Goal: Contribute content

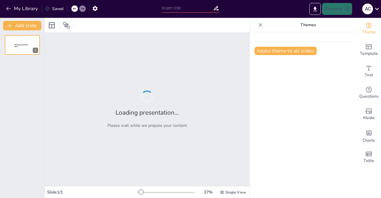
type input "SISTEMA INTERNACIONAL DE MEDIDAS (SI)"
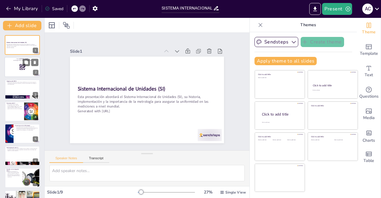
click at [14, 64] on div at bounding box center [22, 67] width 36 height 20
type textarea "La historia del SI es esencial para comprender su evolución y la importancia de…"
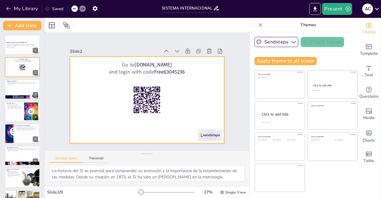
click at [171, 105] on div at bounding box center [140, 97] width 167 height 172
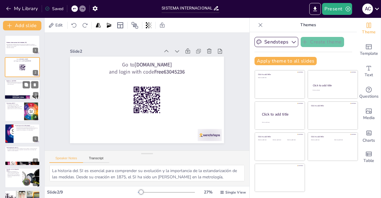
click at [14, 84] on p "El Bureau International des Poids et Mesures (BIPM) tiene como misión asegurar …" at bounding box center [22, 82] width 32 height 3
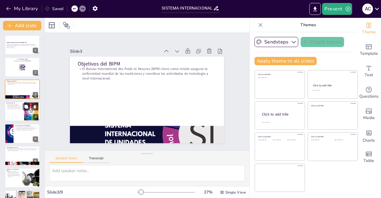
click at [15, 110] on div at bounding box center [22, 111] width 36 height 20
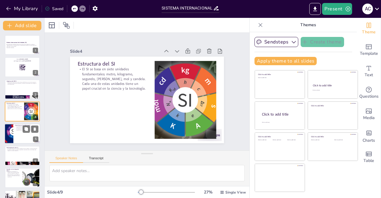
click at [17, 137] on div at bounding box center [22, 133] width 36 height 20
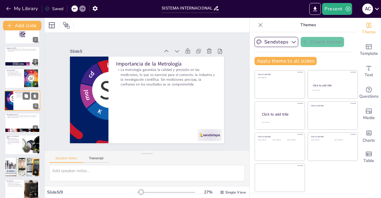
scroll to position [39, 0]
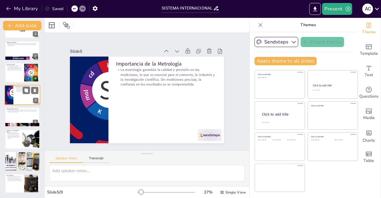
click at [17, 137] on p "A pesar de sus beneficios, la adopción del SI enfrenta desafíos como la resiste…" at bounding box center [14, 135] width 14 height 7
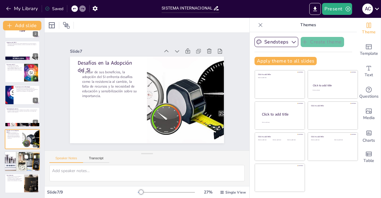
click at [19, 160] on div at bounding box center [22, 161] width 36 height 21
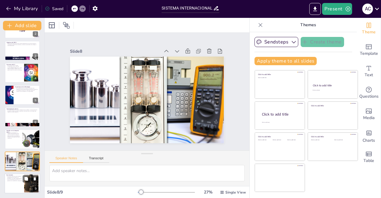
click at [21, 188] on div at bounding box center [22, 183] width 36 height 20
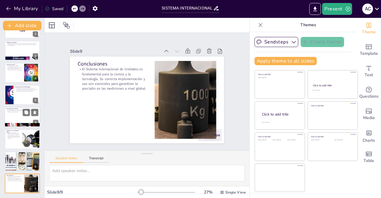
scroll to position [0, 0]
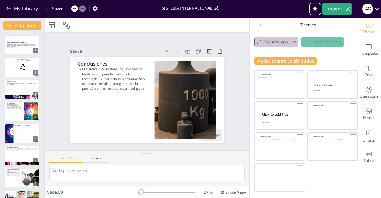
click at [291, 42] on icon "button" at bounding box center [293, 42] width 6 height 6
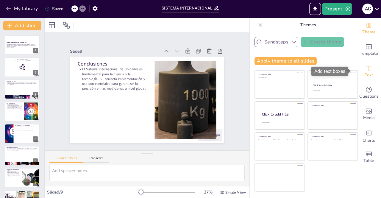
click at [374, 76] on div "Text" at bounding box center [368, 71] width 24 height 21
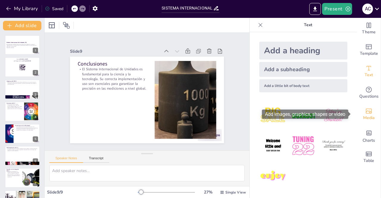
click at [365, 111] on icon "Add images, graphics, shapes or video" at bounding box center [368, 110] width 7 height 7
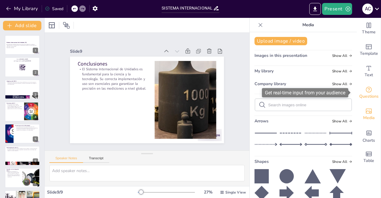
click at [371, 85] on div "Questions" at bounding box center [368, 92] width 24 height 21
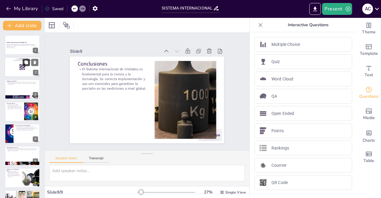
click at [24, 66] on button at bounding box center [26, 62] width 7 height 7
type textarea "La historia del SI es esencial para comprender su evolución y la importancia de…"
